Goal: Information Seeking & Learning: Understand process/instructions

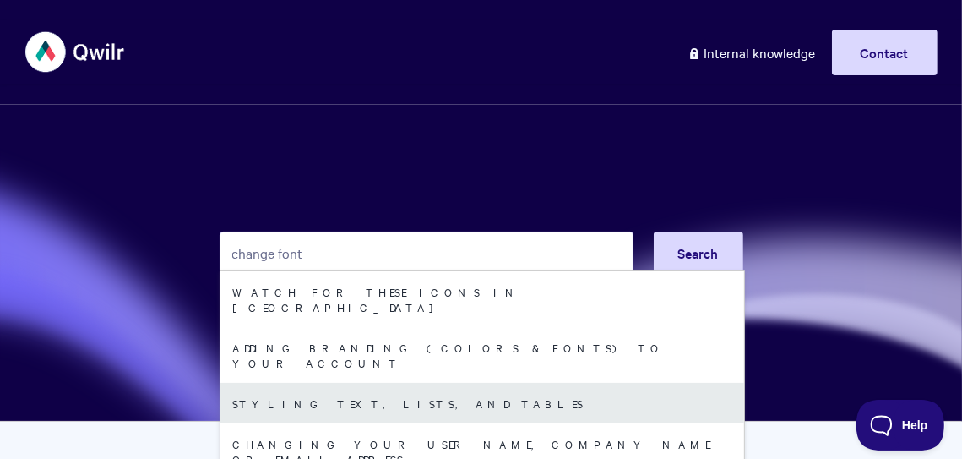
type input "change font"
click at [378, 383] on link "Styling text, lists, and tables" at bounding box center [482, 403] width 524 height 41
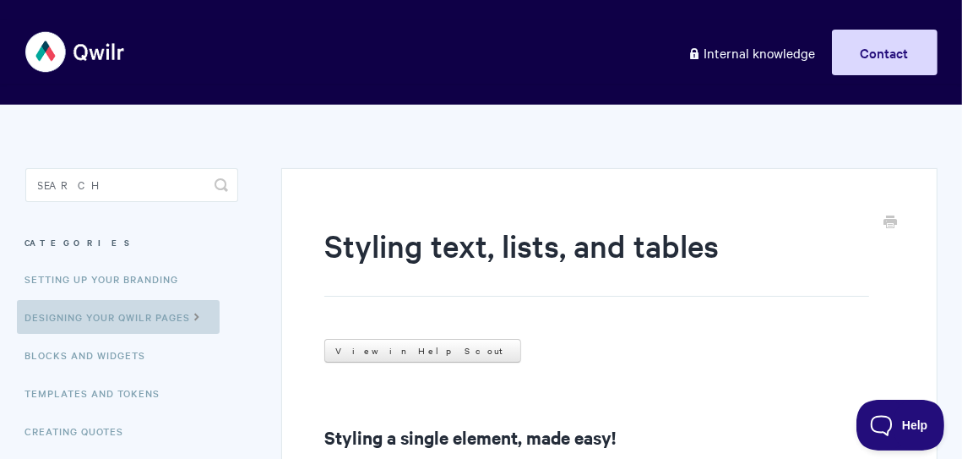
click at [139, 320] on link "Designing Your Qwilr Pages" at bounding box center [118, 317] width 203 height 34
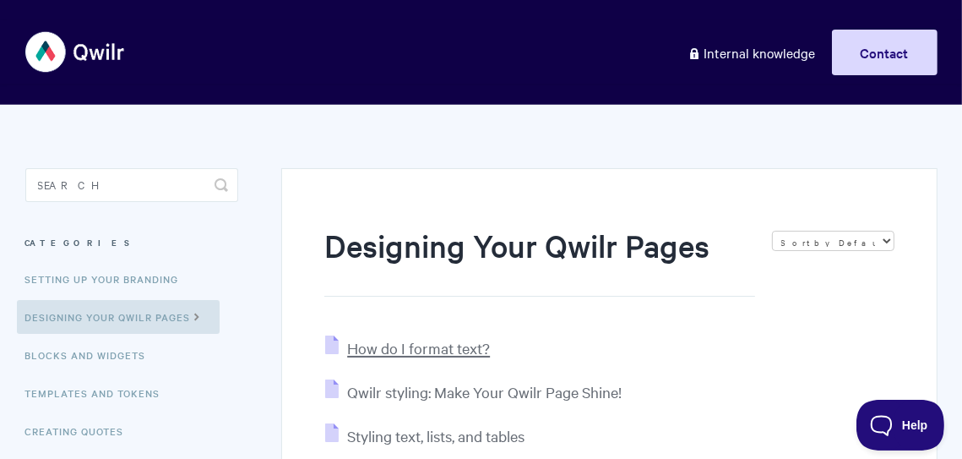
click at [411, 349] on span "How do I format text?" at bounding box center [418, 347] width 143 height 19
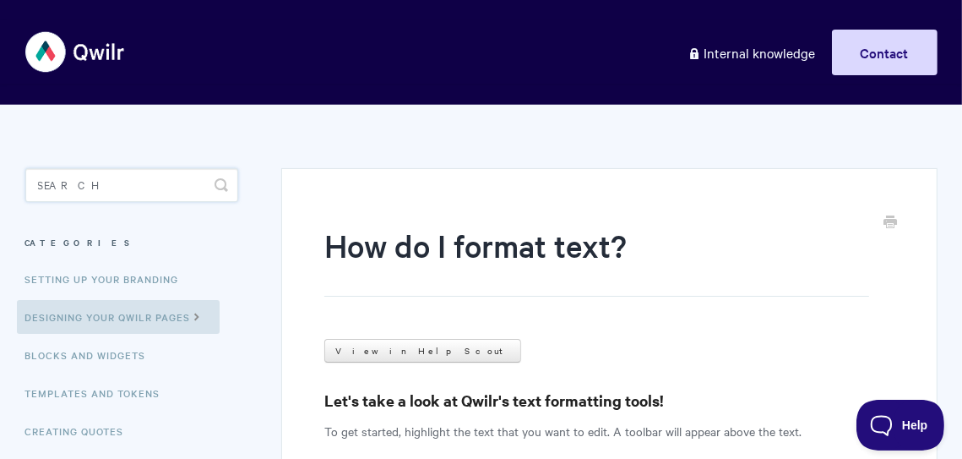
click at [119, 197] on input "Search" at bounding box center [132, 185] width 214 height 34
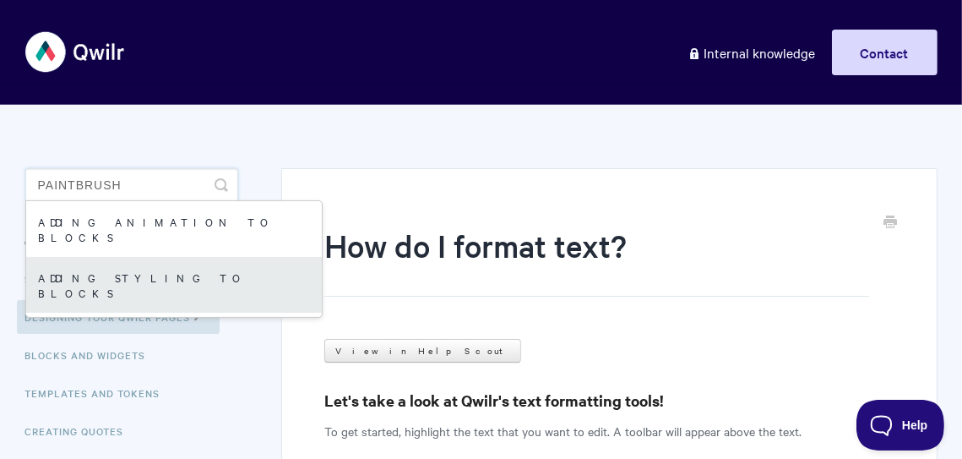
type input "paintbrush"
click at [132, 257] on link "Adding styling to blocks" at bounding box center [174, 285] width 296 height 56
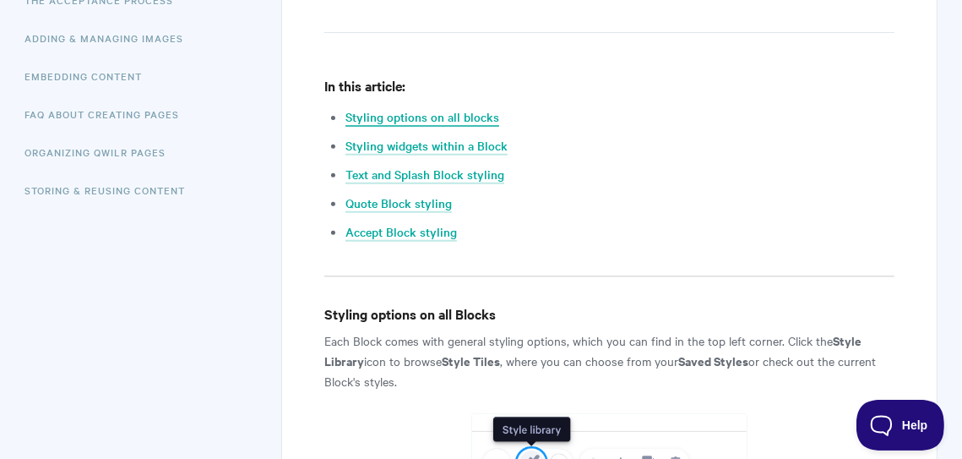
click at [412, 115] on link "Styling options on all blocks" at bounding box center [423, 117] width 154 height 19
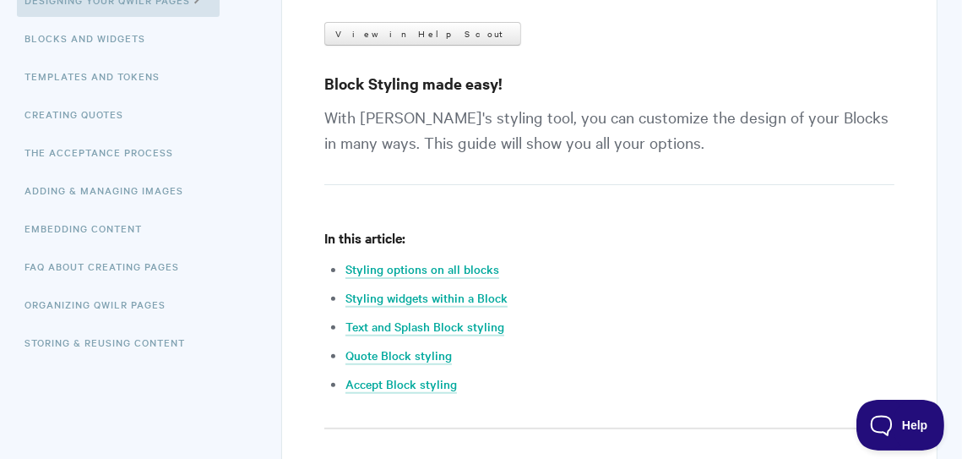
scroll to position [358, 0]
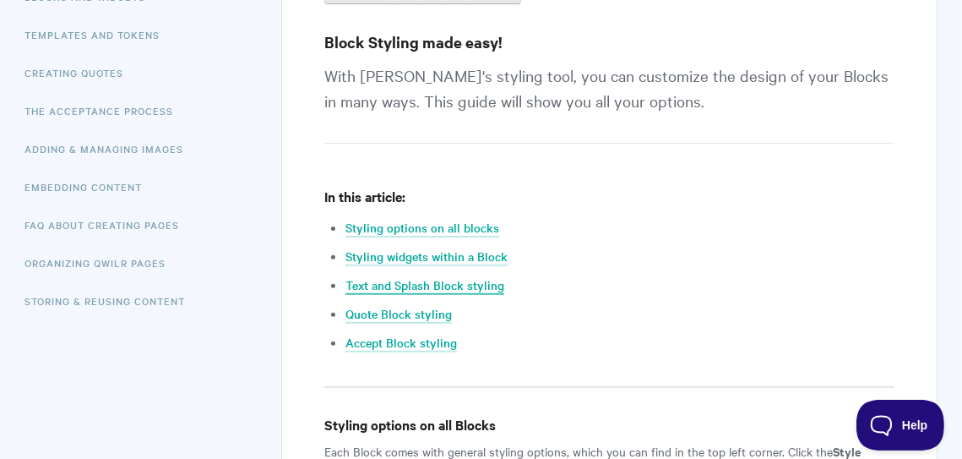
click at [460, 280] on link "Text and Splash Block styling" at bounding box center [425, 285] width 159 height 19
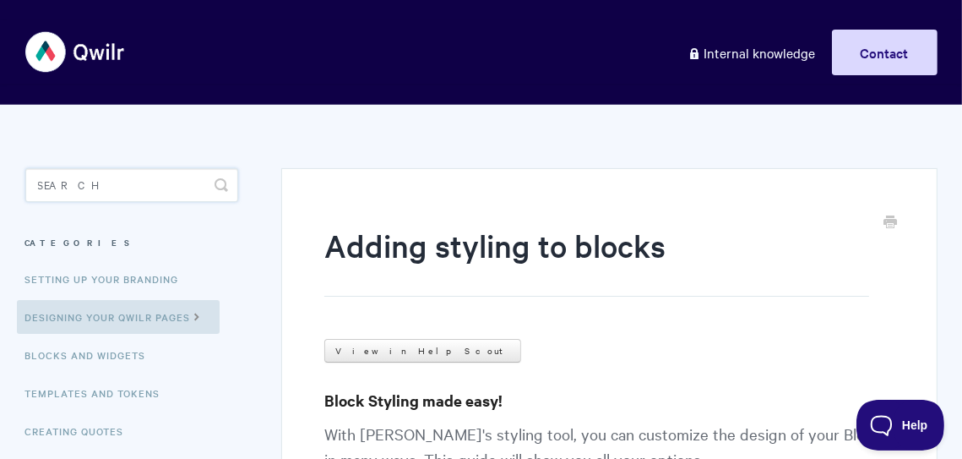
click at [123, 175] on input "Search" at bounding box center [132, 185] width 214 height 34
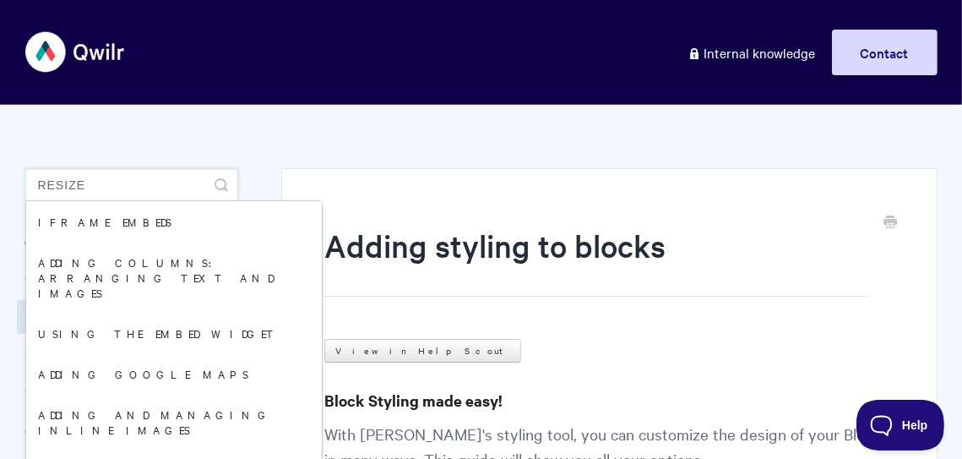
type input "resize"
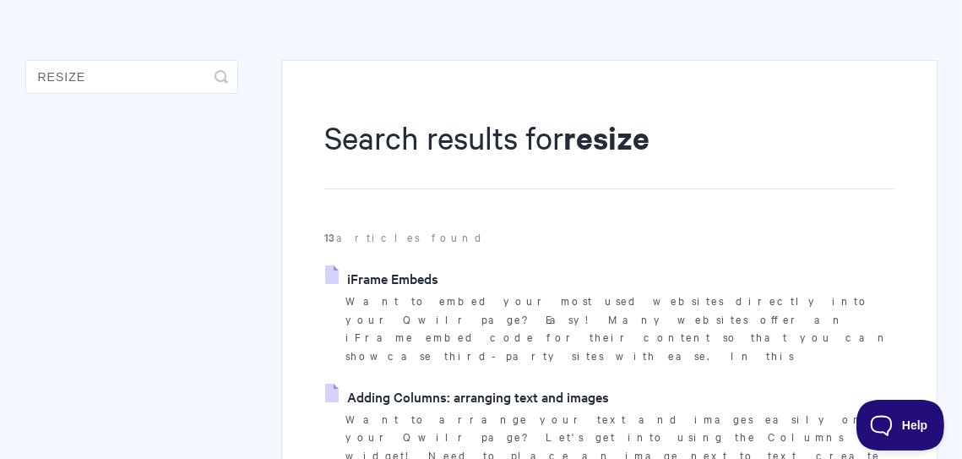
scroll to position [51, 0]
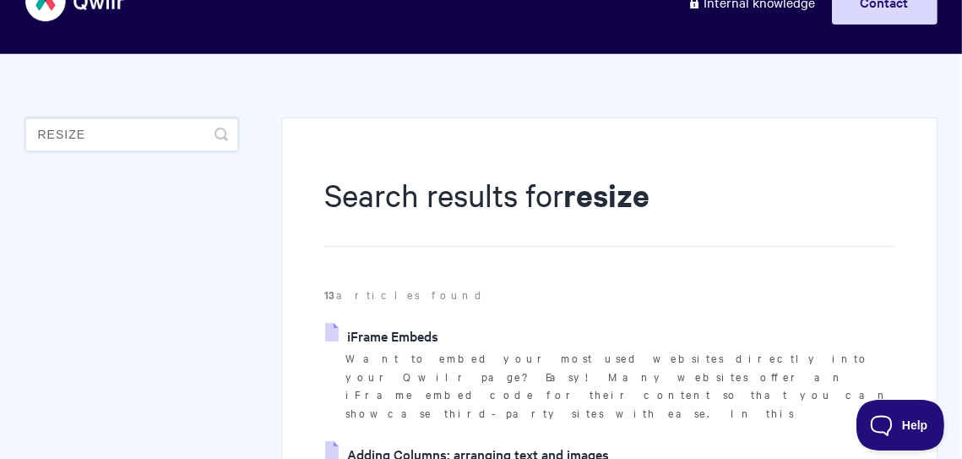
click at [134, 132] on input "resize" at bounding box center [132, 134] width 214 height 34
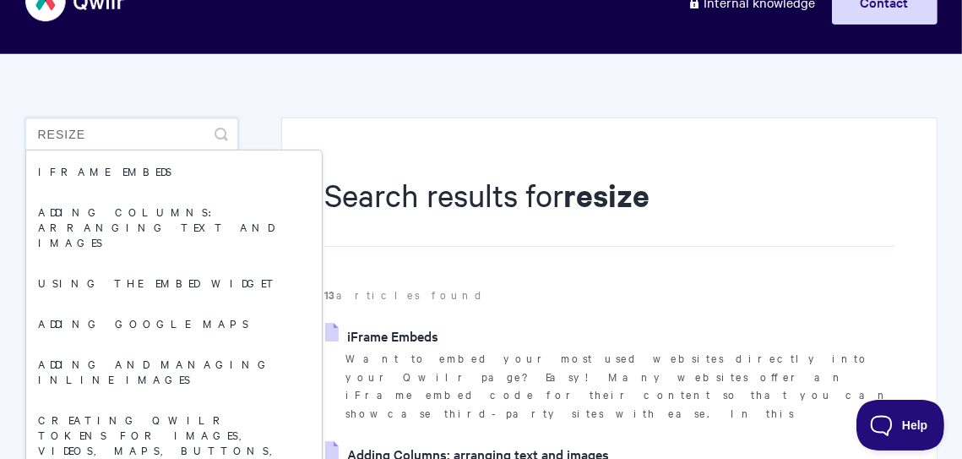
click at [134, 132] on input "resize" at bounding box center [132, 134] width 214 height 34
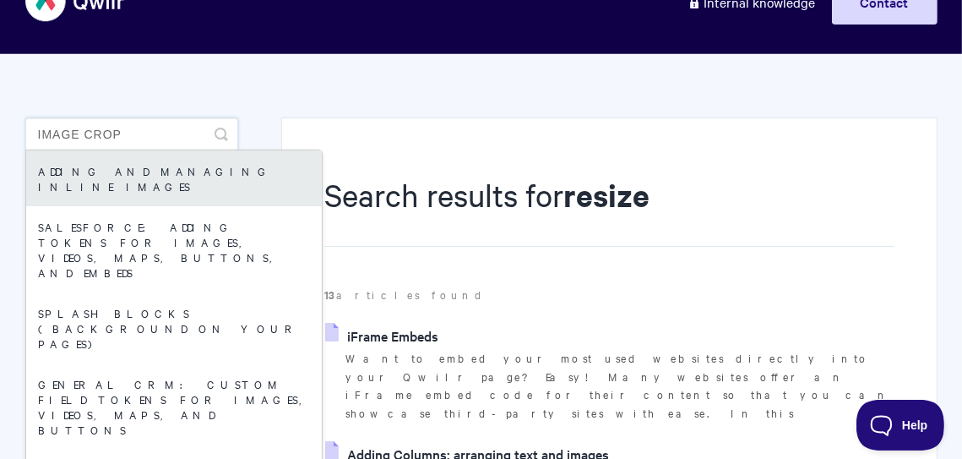
type input "image crop"
click at [148, 161] on link "Adding and managing inline images" at bounding box center [174, 178] width 296 height 56
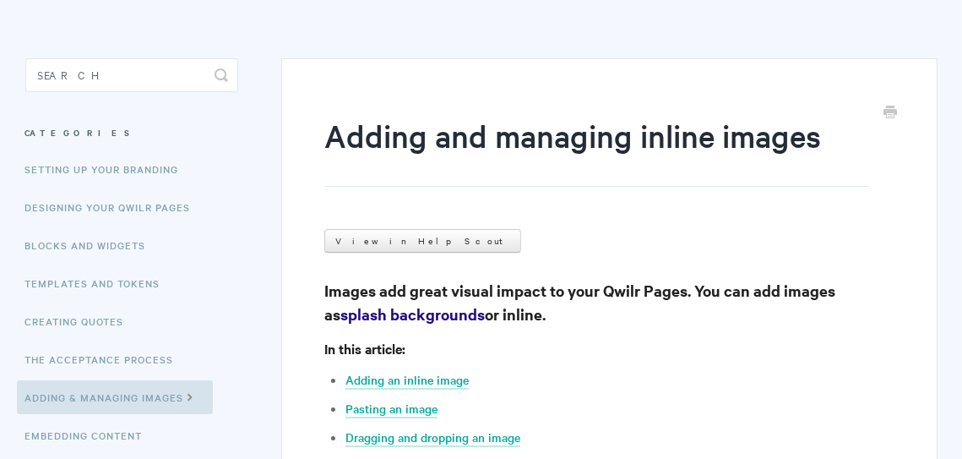
scroll to position [396, 0]
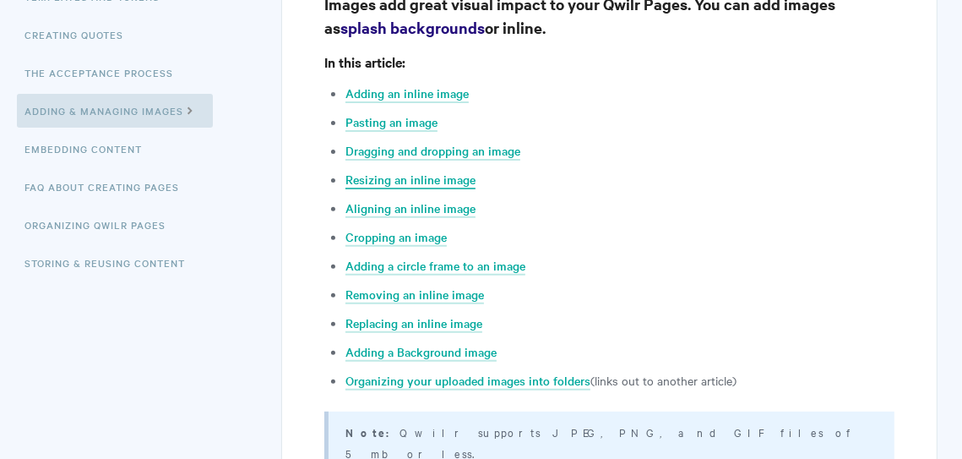
click at [392, 182] on link "Resizing an inline image" at bounding box center [411, 180] width 130 height 19
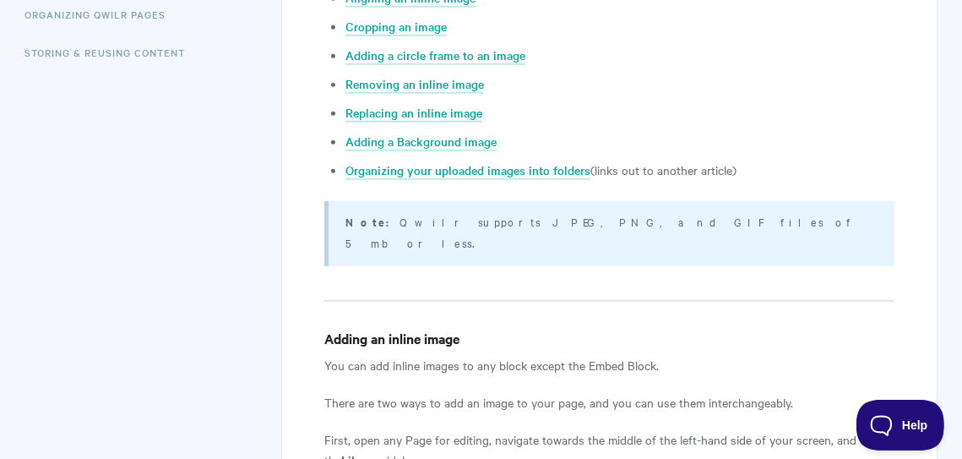
scroll to position [592, 0]
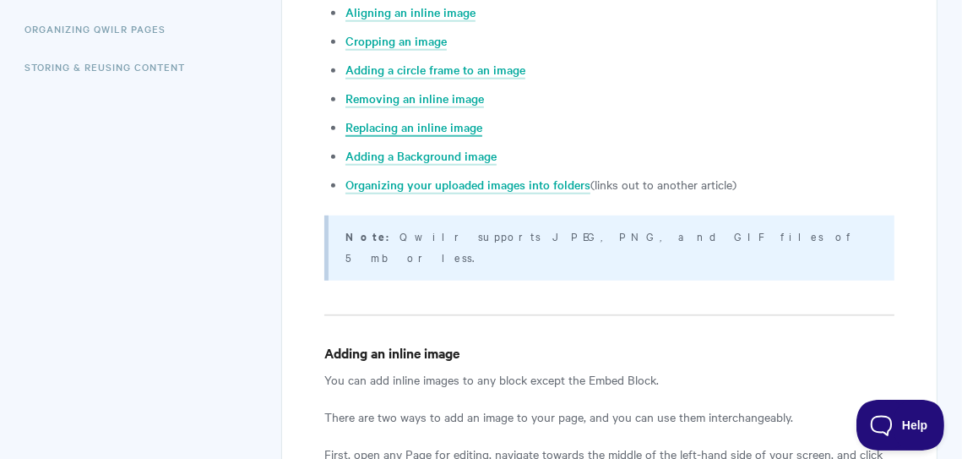
click at [465, 131] on link "Replacing an inline image" at bounding box center [414, 127] width 137 height 19
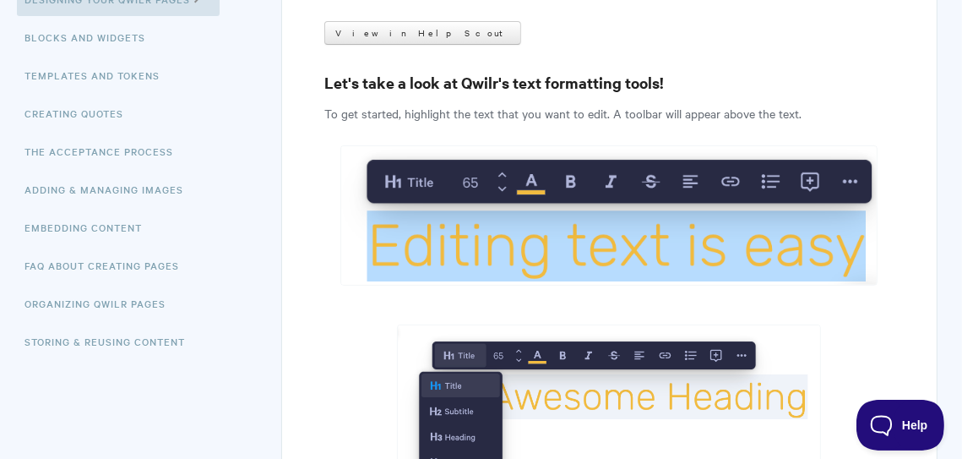
scroll to position [348, 0]
